Goal: Task Accomplishment & Management: Use online tool/utility

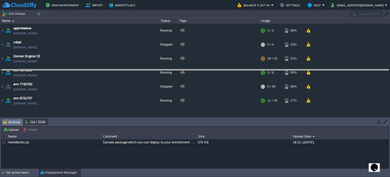
drag, startPoint x: 193, startPoint y: 122, endPoint x: 192, endPoint y: 73, distance: 49.3
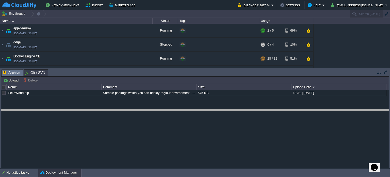
drag, startPoint x: 134, startPoint y: 70, endPoint x: 104, endPoint y: 147, distance: 82.7
click at [104, 147] on body "New Environment Import Marketplace Bonus ₹0.00 Upgrade Account Balance ₹-1677.4…" at bounding box center [195, 88] width 390 height 177
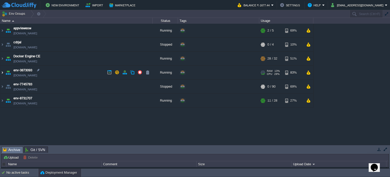
click at [2, 70] on img at bounding box center [2, 73] width 4 height 14
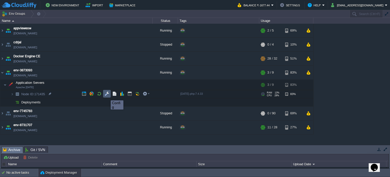
click at [107, 96] on button "button" at bounding box center [107, 93] width 5 height 5
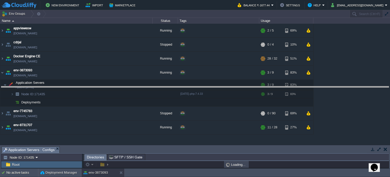
drag, startPoint x: 228, startPoint y: 150, endPoint x: 224, endPoint y: 109, distance: 41.4
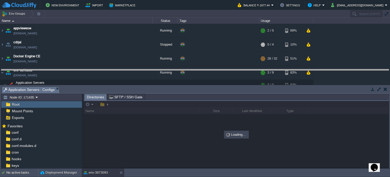
drag, startPoint x: 225, startPoint y: 90, endPoint x: 219, endPoint y: 68, distance: 22.7
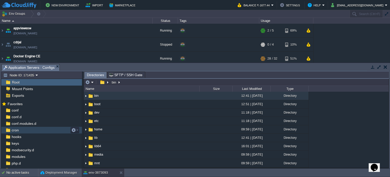
scroll to position [23, 0]
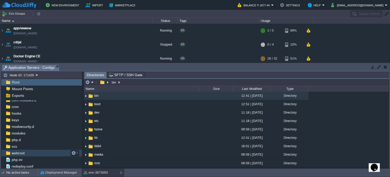
click at [12, 151] on span "webroot" at bounding box center [18, 152] width 15 height 5
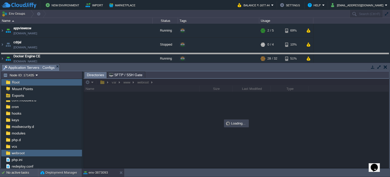
drag, startPoint x: 219, startPoint y: 68, endPoint x: 220, endPoint y: 55, distance: 13.5
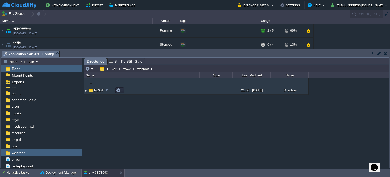
click at [91, 91] on img at bounding box center [91, 91] width 6 height 6
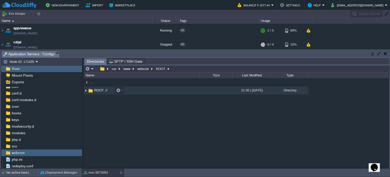
click at [91, 91] on img at bounding box center [91, 91] width 6 height 6
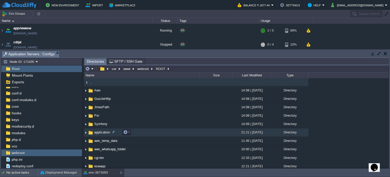
click at [99, 134] on span "application" at bounding box center [101, 132] width 17 height 4
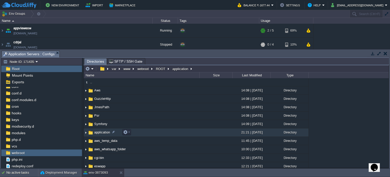
click at [99, 134] on span "application" at bounding box center [101, 132] width 17 height 4
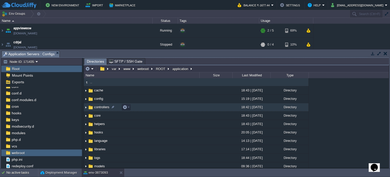
click at [97, 106] on span "controllers" at bounding box center [101, 107] width 17 height 4
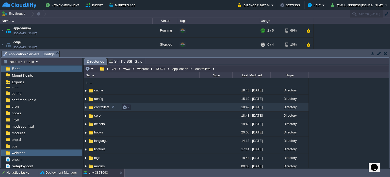
click at [97, 106] on span "controllers" at bounding box center [101, 107] width 17 height 4
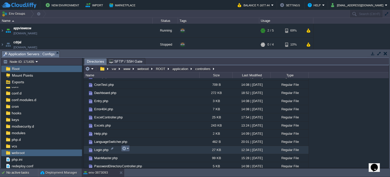
scroll to position [122, 0]
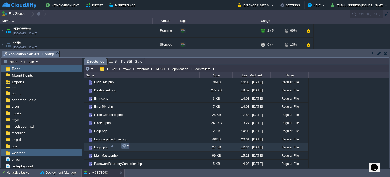
click at [128, 147] on em at bounding box center [125, 145] width 7 height 5
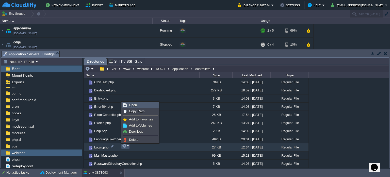
click at [137, 105] on link "Open" at bounding box center [140, 105] width 36 height 6
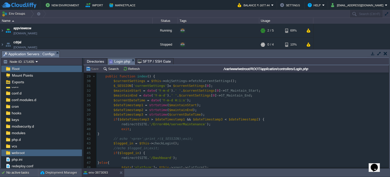
scroll to position [0, 0]
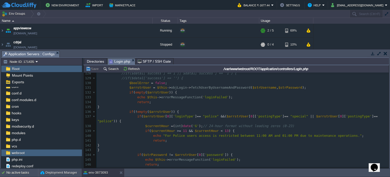
click at [217, 130] on div "621 <?php defined ( 'BASEPATH' ) OR exit ( 'No direct script access allowed' );…" at bounding box center [243, 133] width 292 height 278
type textarea "12"
click at [270, 136] on span ""For Police users access is restricted between 11:00 AM and 01:00 PM due to mai…" at bounding box center [262, 135] width 199 height 4
type textarea "12"
click at [93, 71] on button "Save" at bounding box center [93, 68] width 14 height 5
